Goal: Navigation & Orientation: Understand site structure

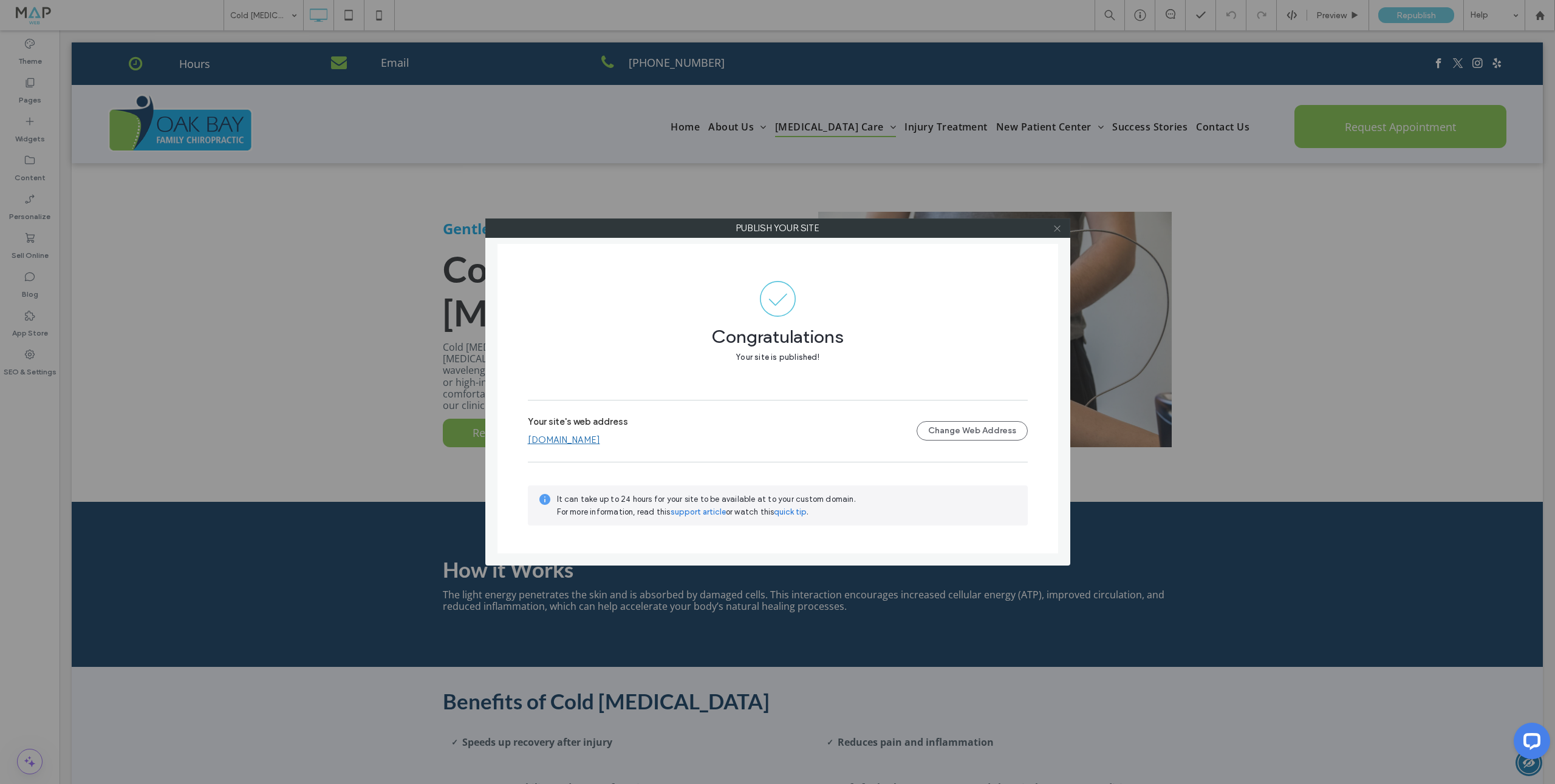
click at [1056, 226] on icon at bounding box center [1057, 229] width 9 height 9
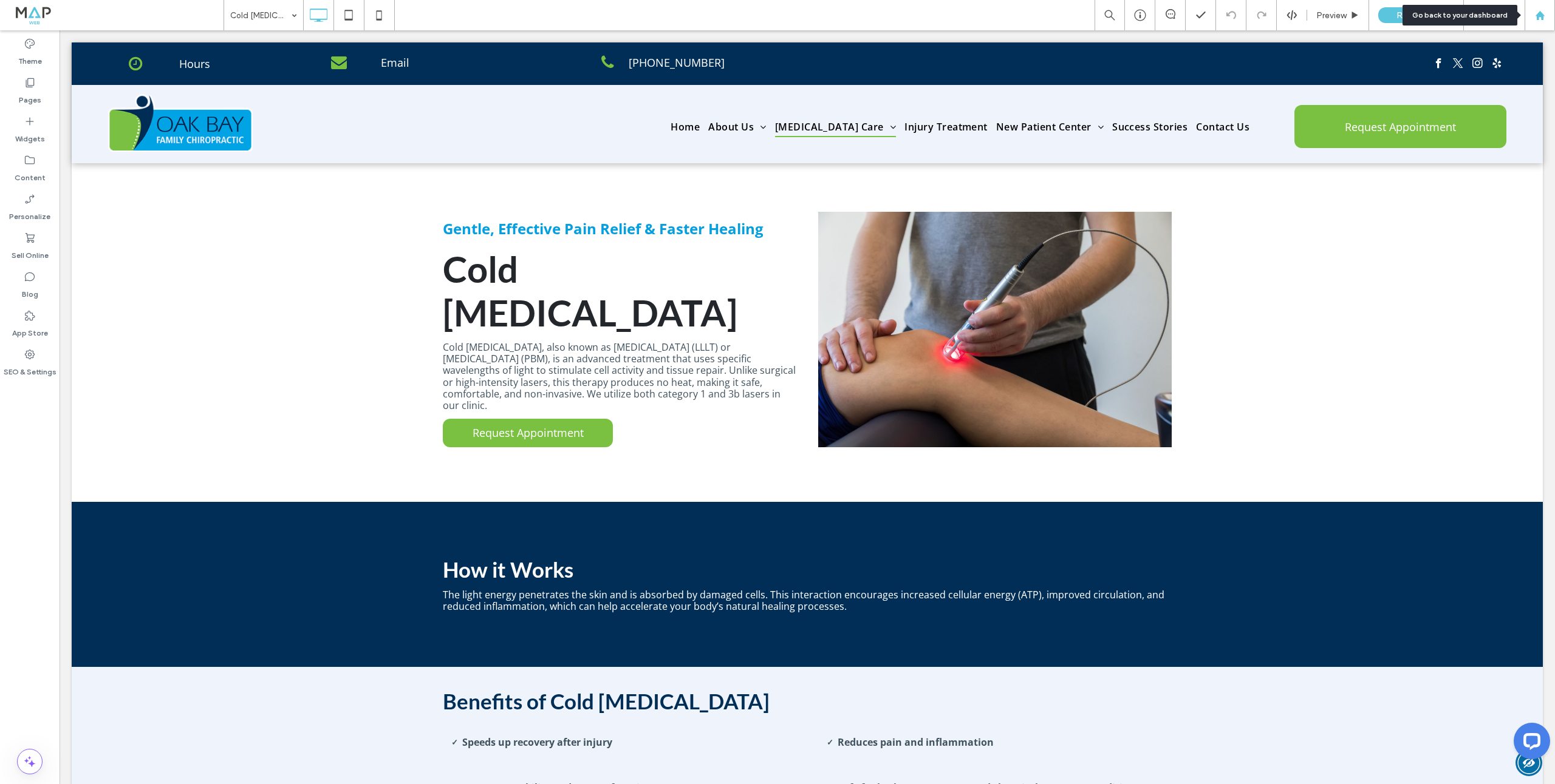
click at [1541, 16] on use at bounding box center [1539, 15] width 9 height 9
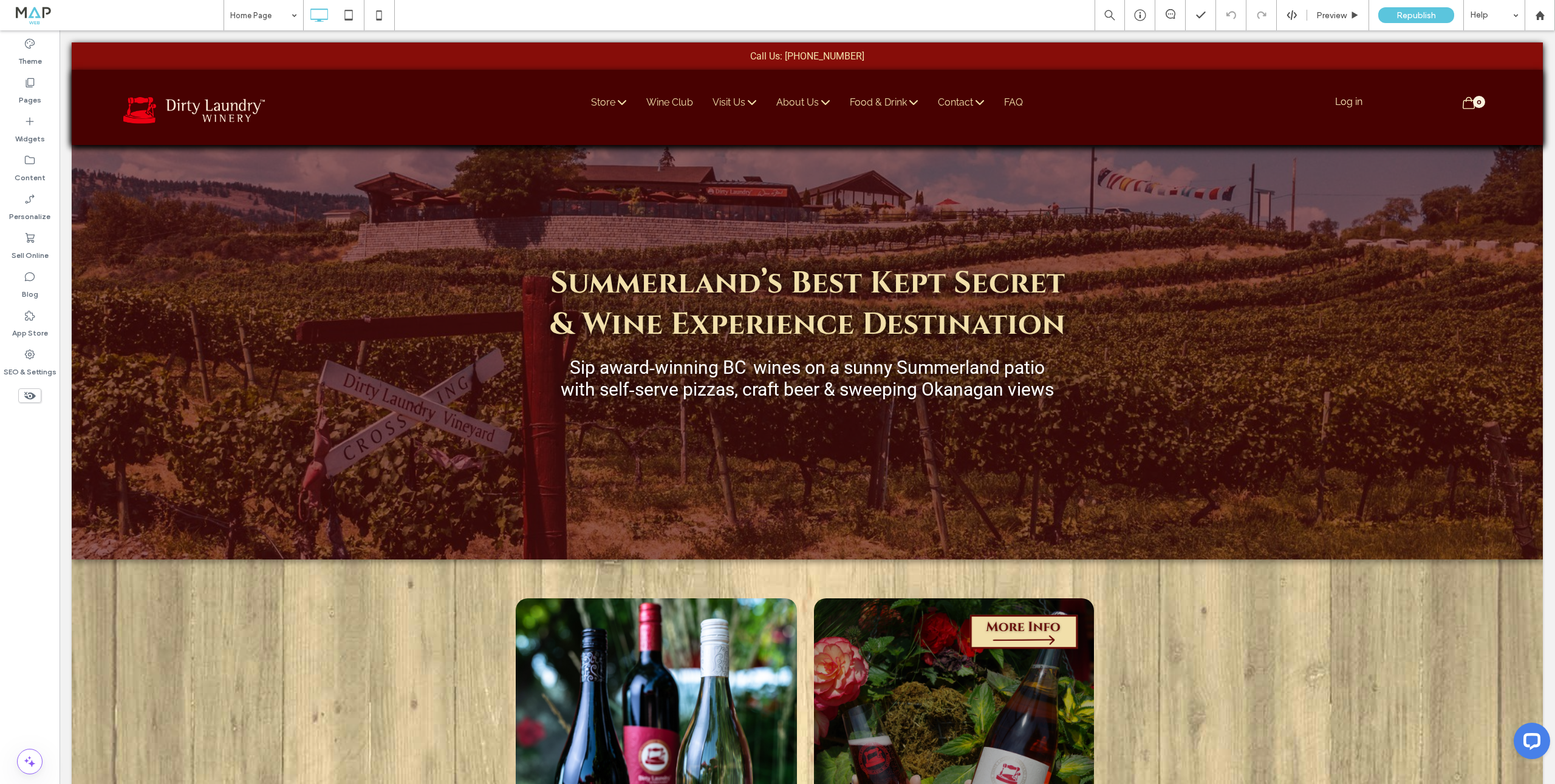
click at [32, 87] on icon at bounding box center [29, 82] width 12 height 12
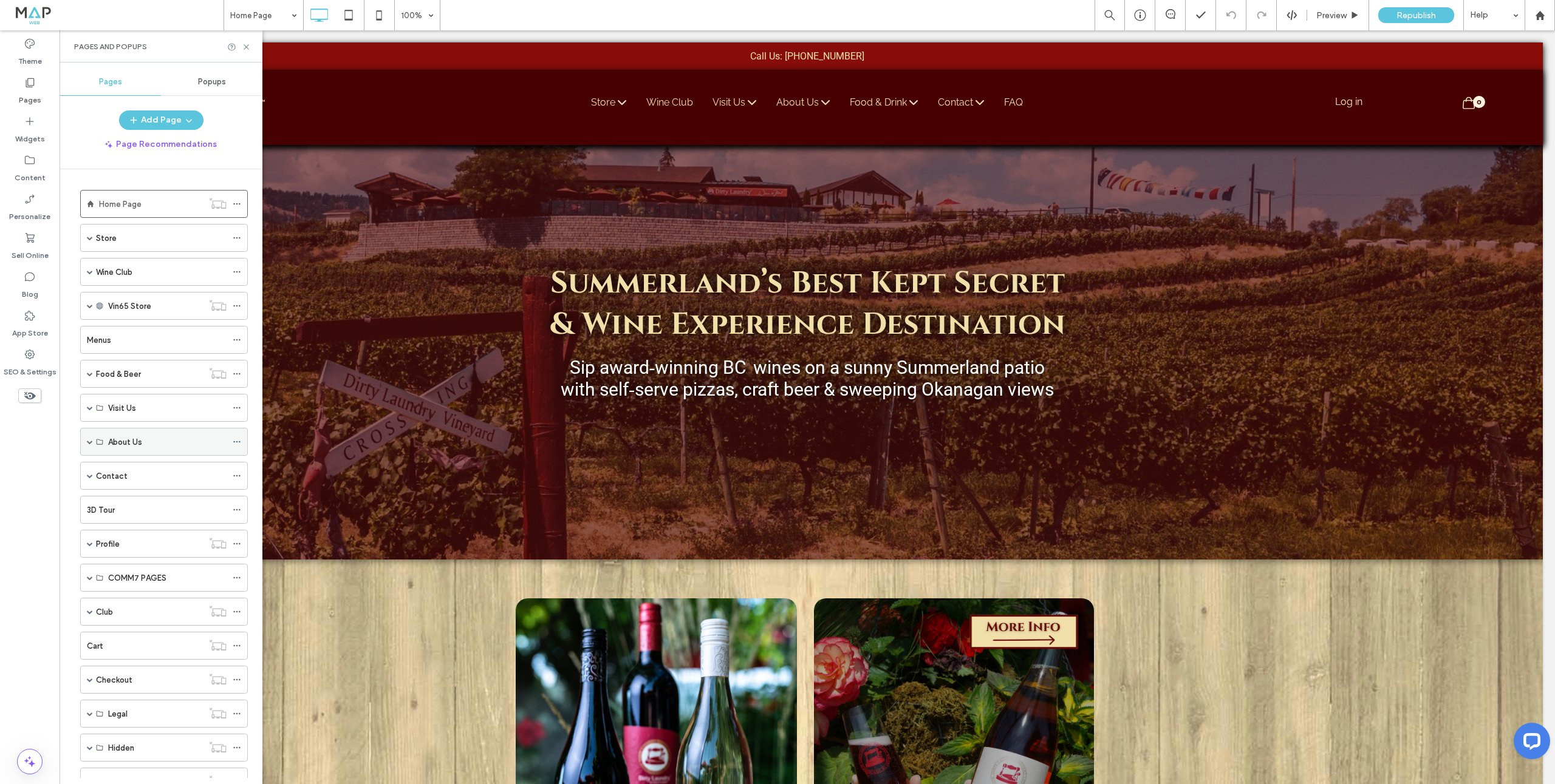
drag, startPoint x: 83, startPoint y: 441, endPoint x: 92, endPoint y: 442, distance: 9.1
click at [83, 441] on div "About Us" at bounding box center [164, 441] width 168 height 27
click at [90, 442] on span at bounding box center [90, 442] width 6 height 6
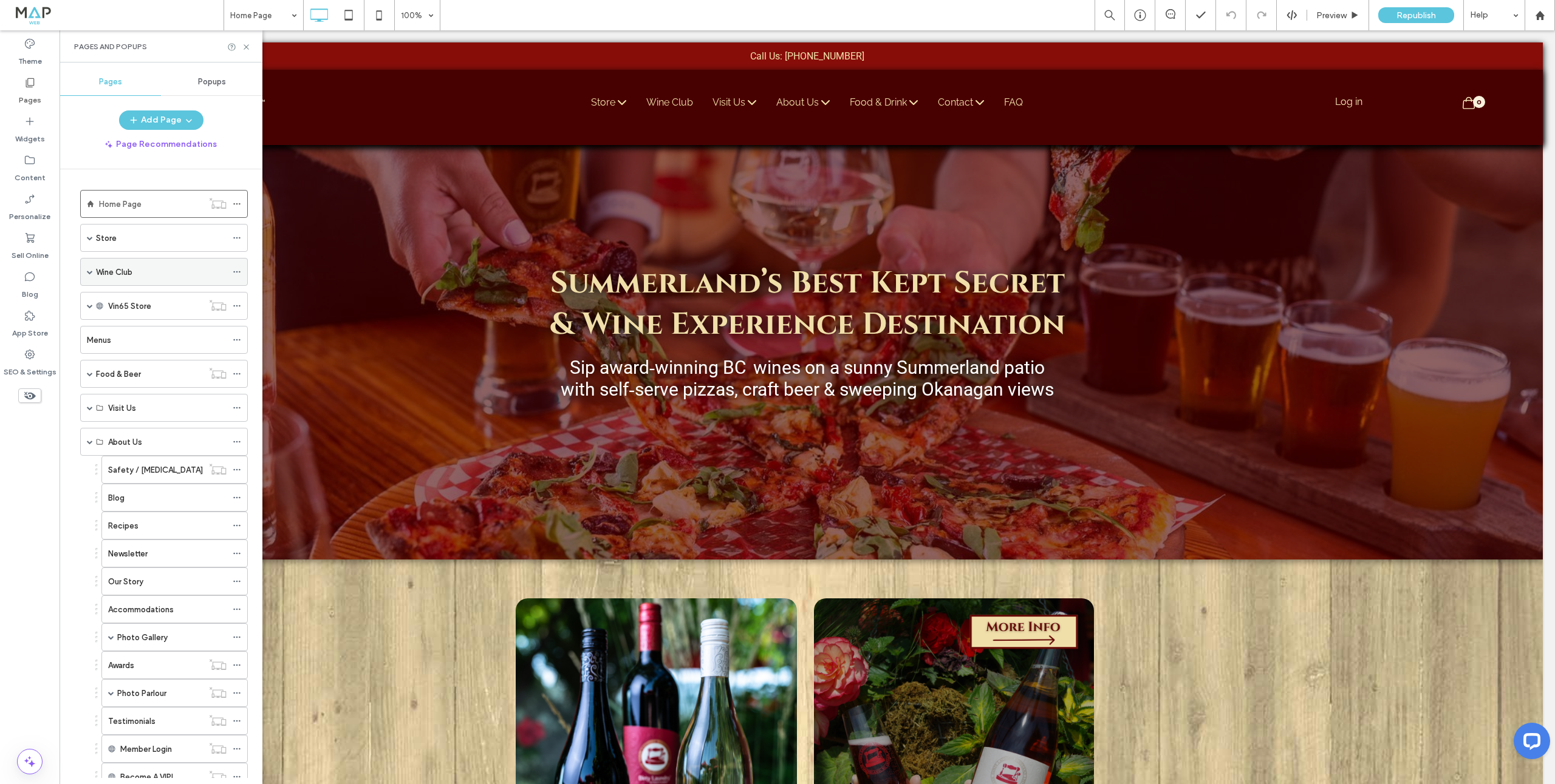
click at [88, 270] on span at bounding box center [90, 272] width 6 height 6
click at [85, 233] on div "Store" at bounding box center [164, 238] width 168 height 27
click at [87, 240] on span at bounding box center [90, 238] width 6 height 6
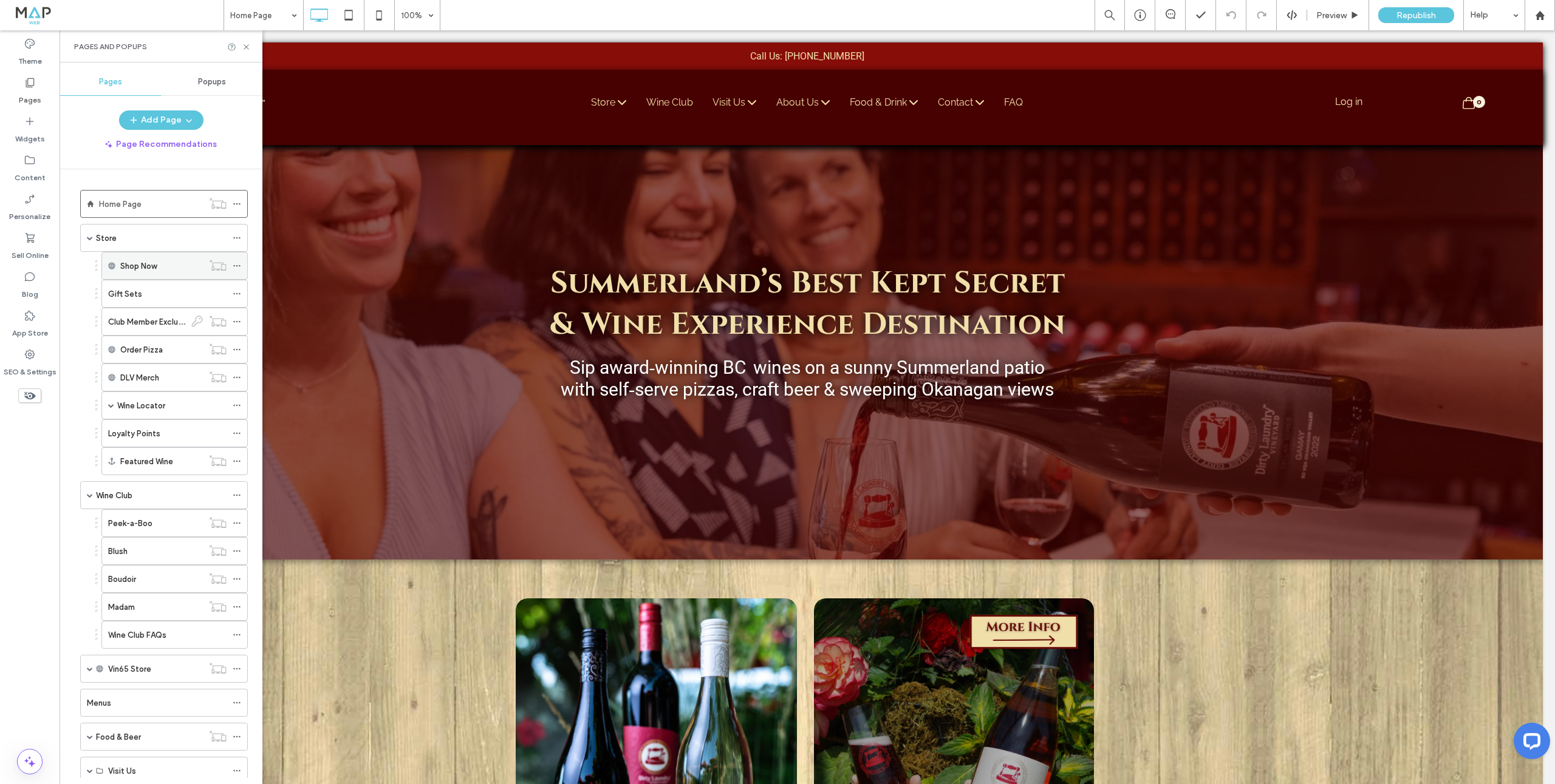
click at [156, 255] on div "Shop Now" at bounding box center [161, 266] width 82 height 27
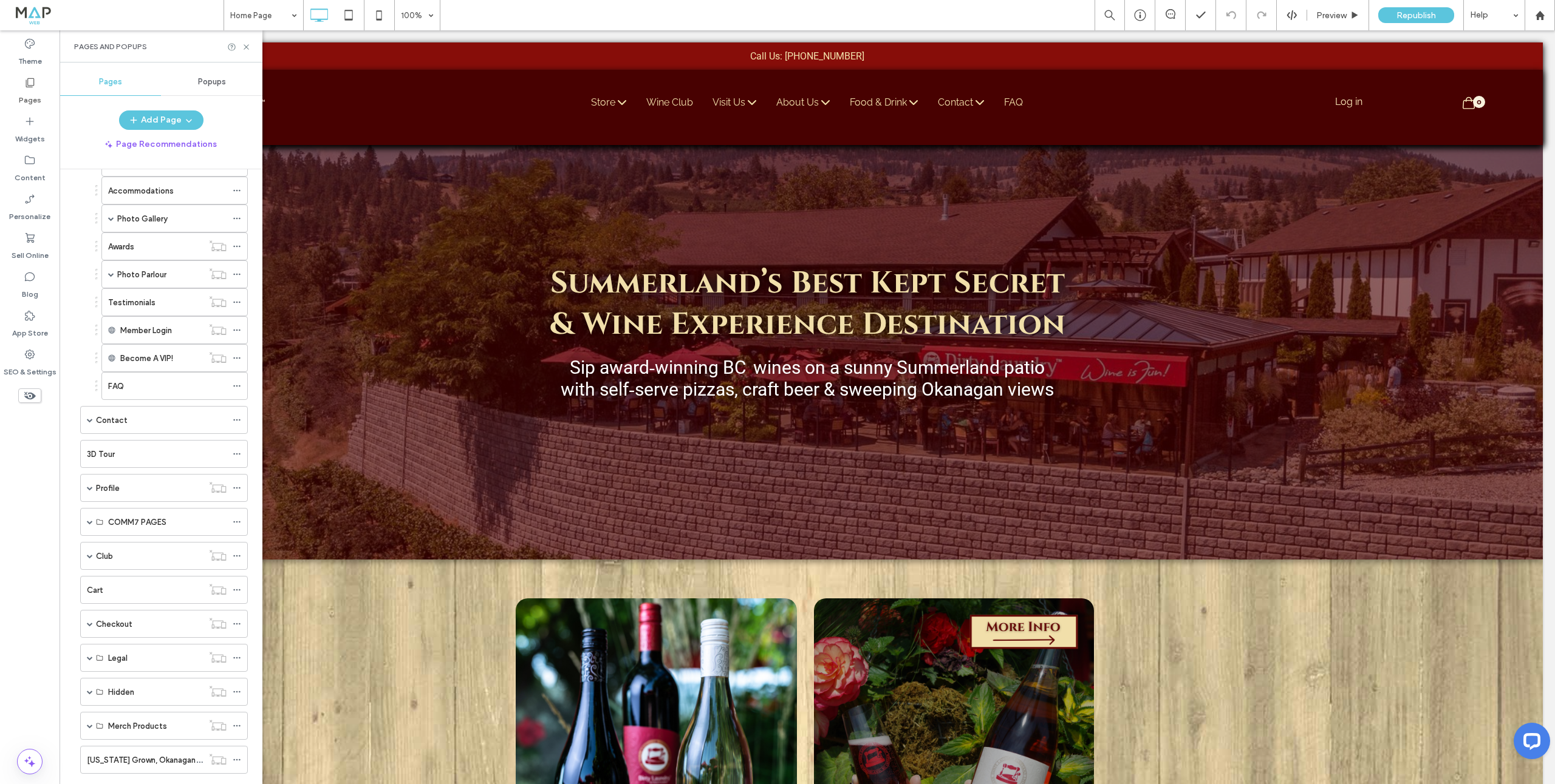
scroll to position [808, 0]
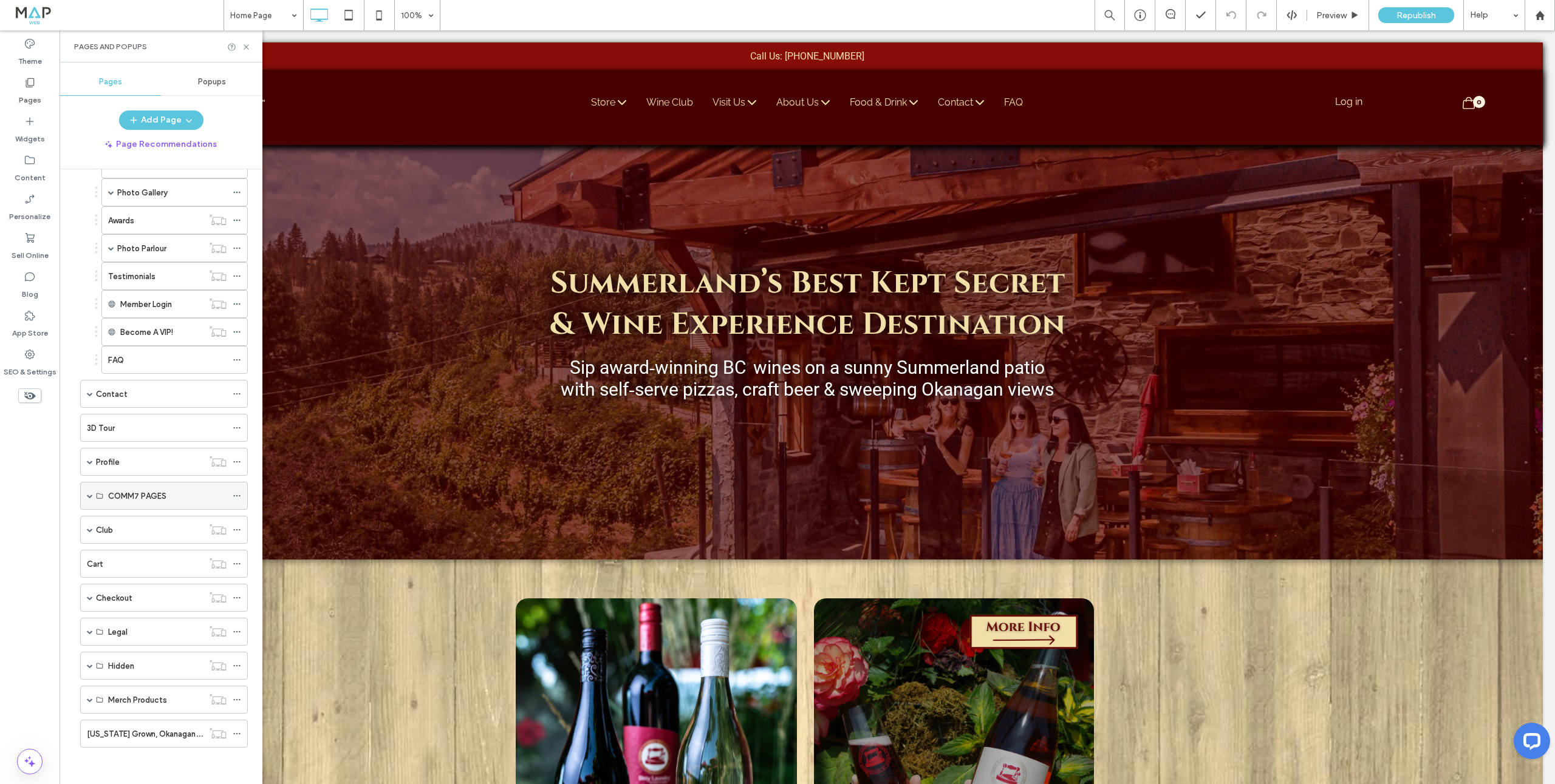
click at [88, 497] on span at bounding box center [90, 496] width 6 height 6
click at [132, 457] on div "Wines" at bounding box center [155, 457] width 95 height 12
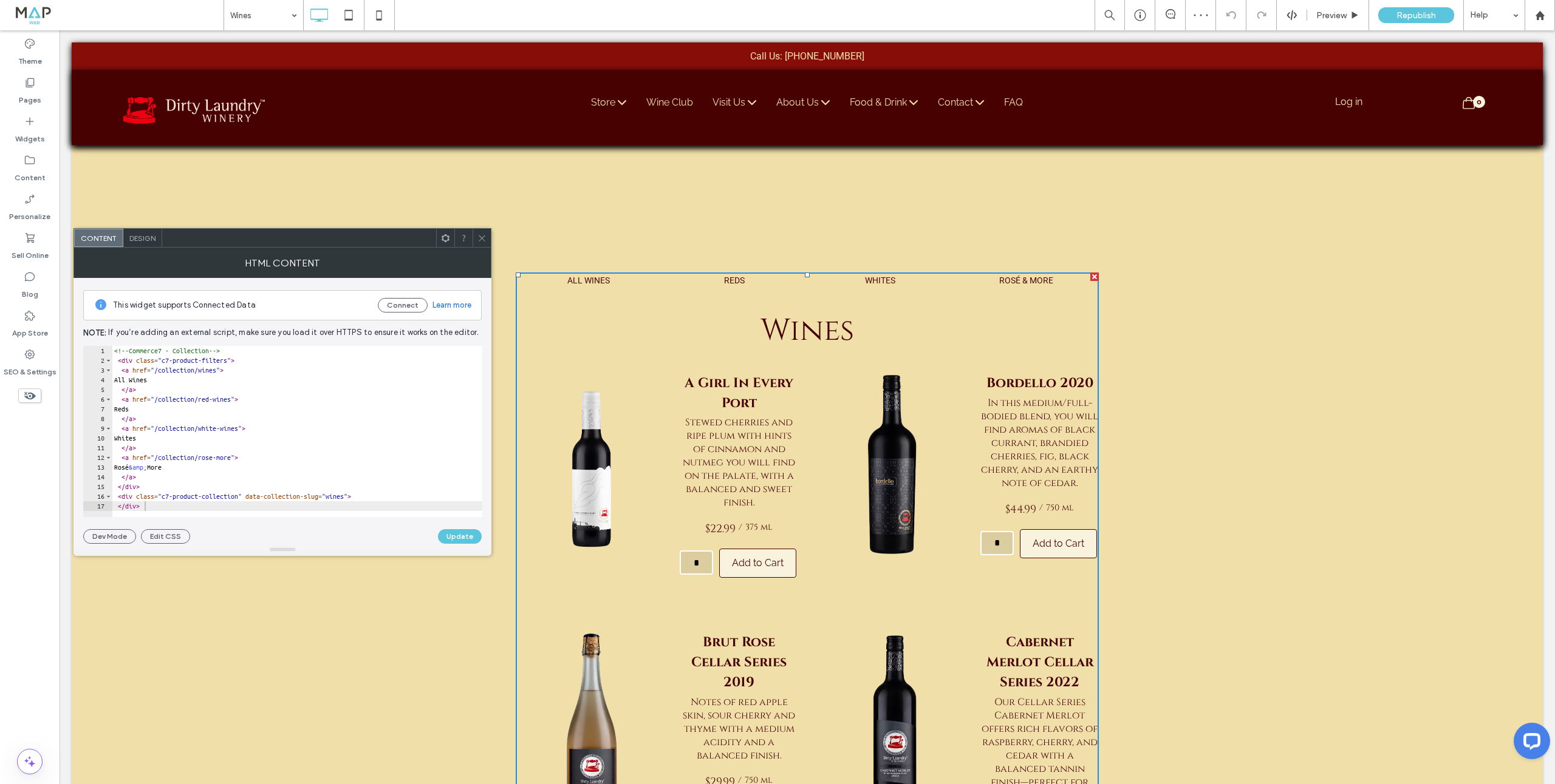
click at [256, 446] on div "<!-- Commerce7 - Collection --> < div class = "c7-product-filters" > < a href =…" at bounding box center [296, 440] width 370 height 190
type textarea "**********"
